Goal: Information Seeking & Learning: Learn about a topic

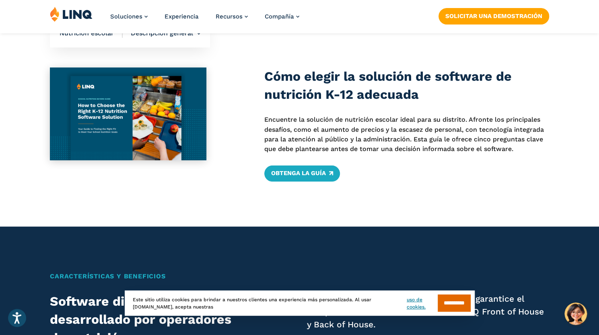
scroll to position [380, 0]
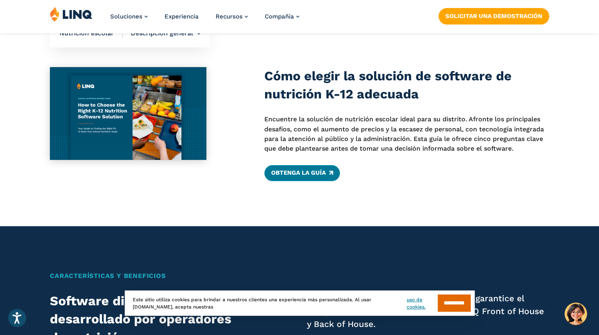
click at [298, 171] on font "Obtenga la guía" at bounding box center [298, 172] width 55 height 7
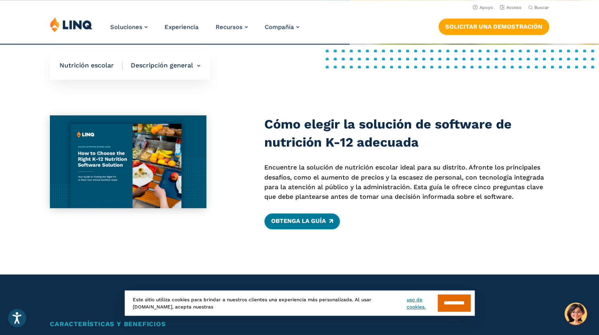
scroll to position [376, 0]
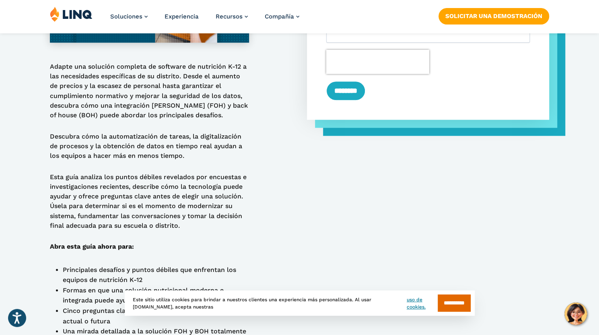
scroll to position [532, 0]
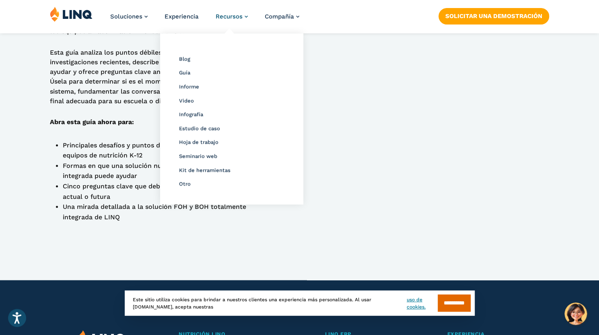
click at [218, 14] on font "Recursos" at bounding box center [229, 16] width 27 height 7
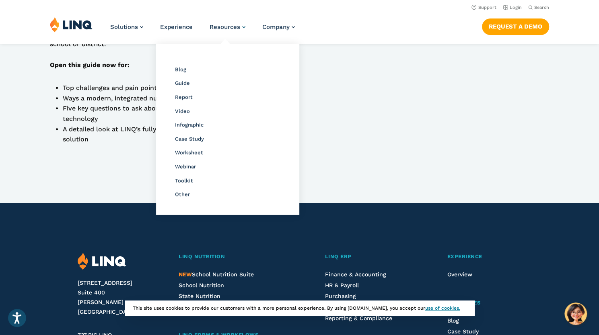
scroll to position [531, 0]
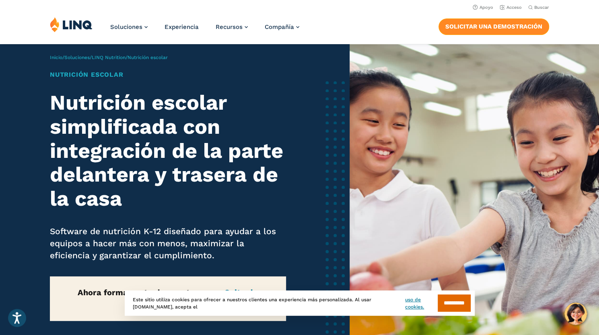
click at [296, 23] on font "Solicitar una demostración" at bounding box center [493, 26] width 97 height 7
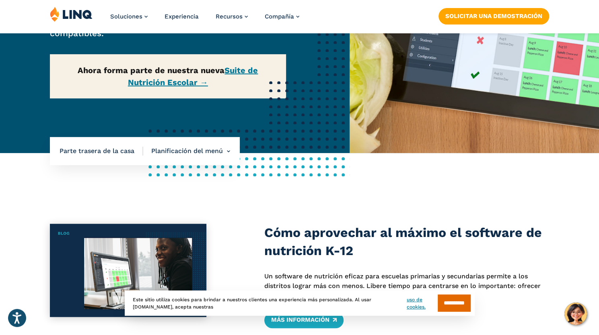
scroll to position [362, 0]
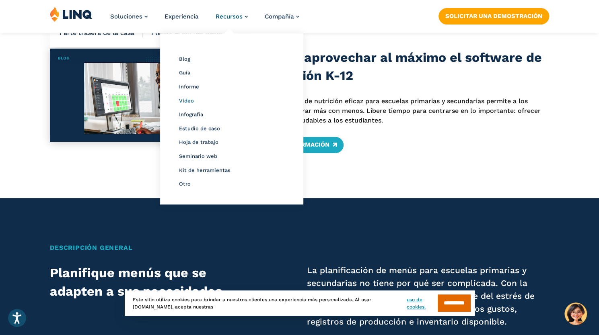
click at [186, 98] on font "Video" at bounding box center [186, 101] width 15 height 6
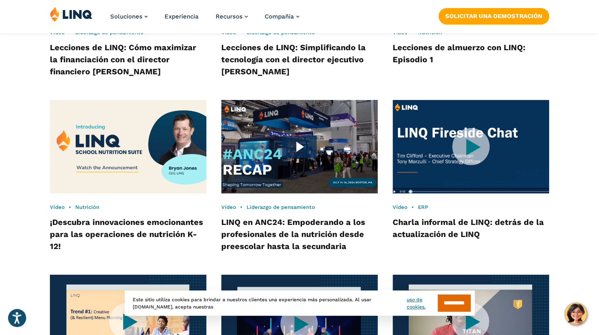
scroll to position [1024, 0]
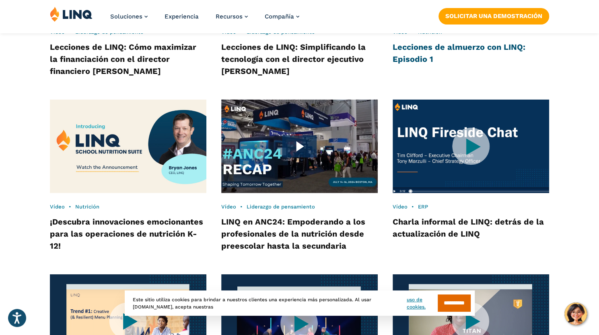
click at [409, 64] on font "Lecciones de almuerzo con LINQ: Episodio 1" at bounding box center [458, 53] width 133 height 22
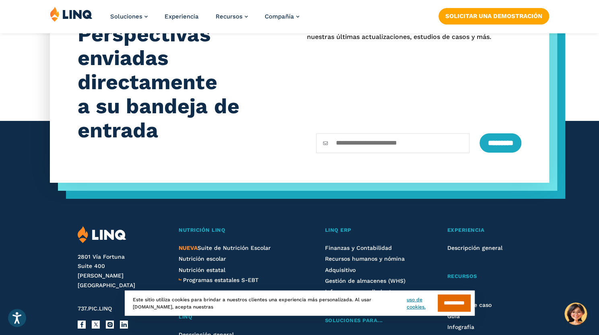
scroll to position [1518, 0]
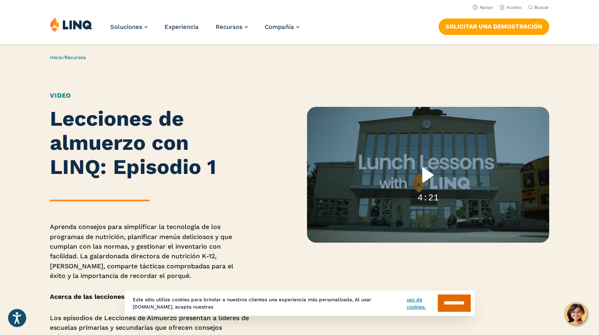
click at [357, 148] on div at bounding box center [428, 175] width 242 height 136
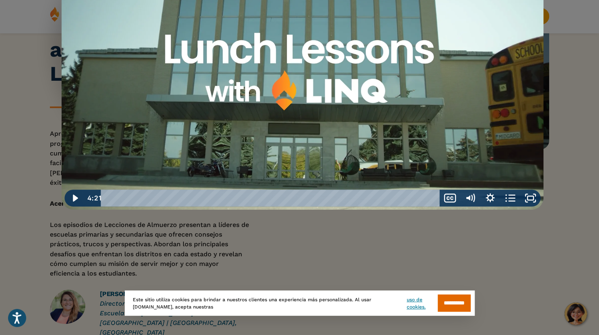
scroll to position [94, 0]
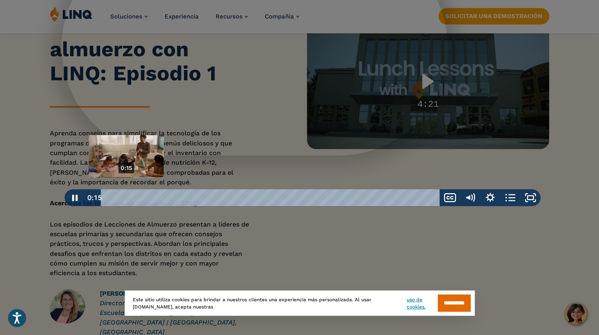
click at [126, 197] on div "0:15" at bounding box center [271, 197] width 327 height 17
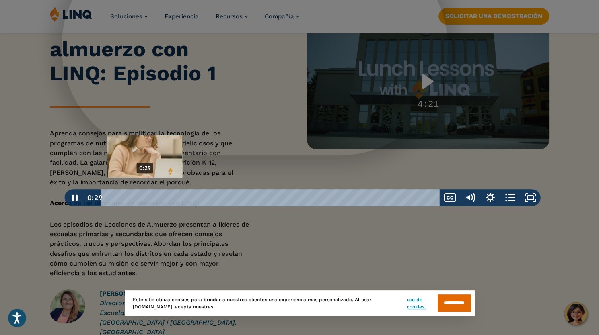
click at [145, 197] on div "0:29" at bounding box center [271, 197] width 327 height 17
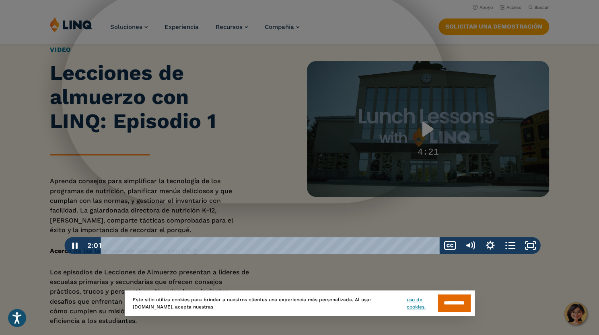
scroll to position [42, 0]
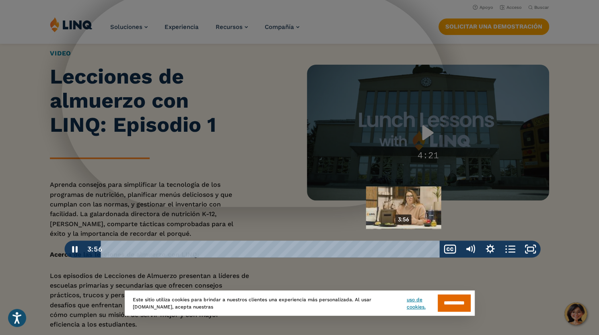
click at [404, 250] on div "3:56" at bounding box center [271, 249] width 327 height 17
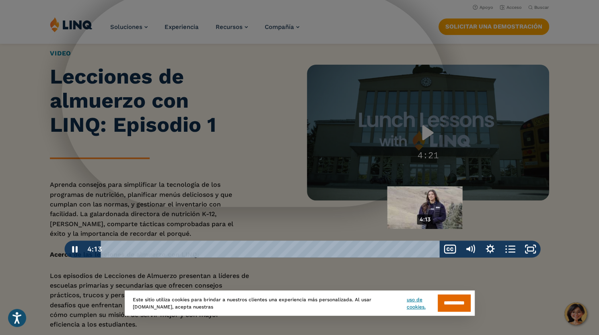
click at [425, 250] on div "4:13" at bounding box center [271, 249] width 327 height 17
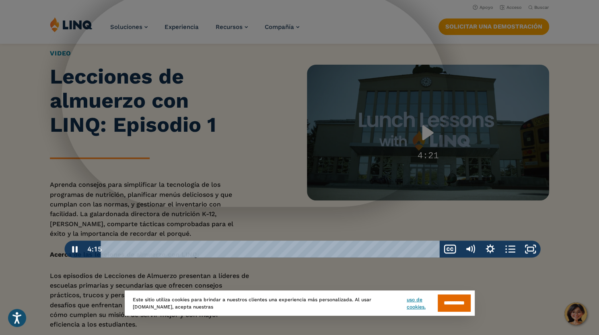
scroll to position [0, 0]
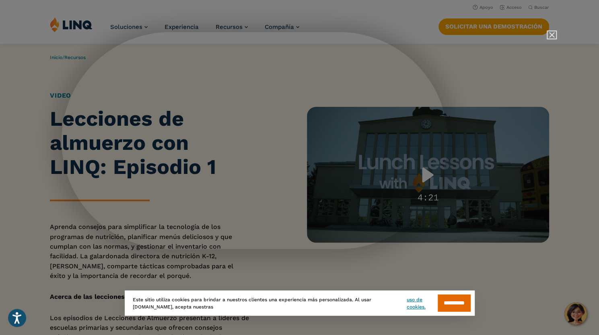
click at [552, 35] on img "Cerca" at bounding box center [548, 39] width 14 height 14
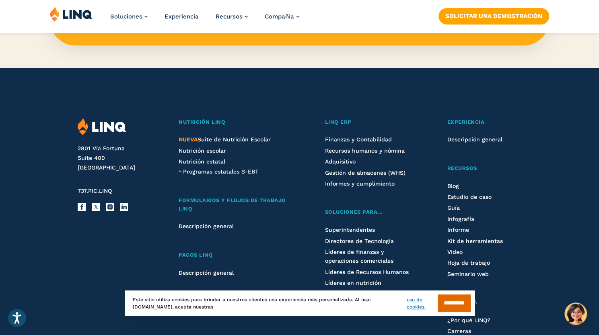
scroll to position [613, 0]
